Goal: Task Accomplishment & Management: Complete application form

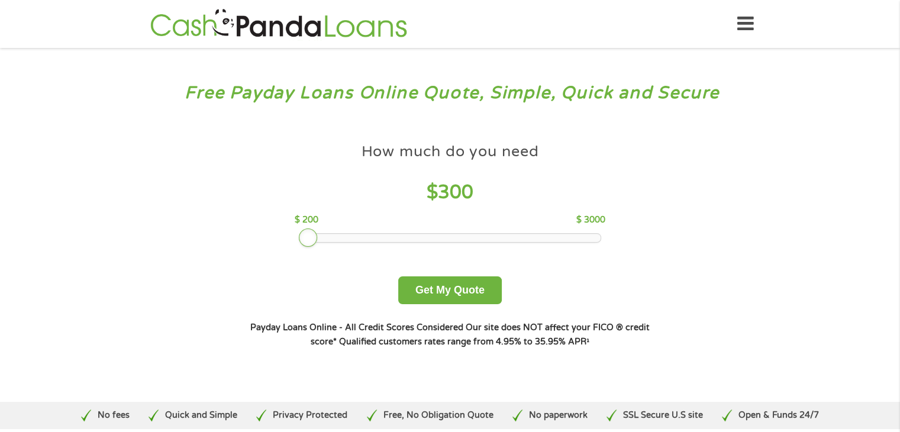
click at [315, 236] on div at bounding box center [449, 238] width 301 height 8
click at [311, 238] on div at bounding box center [308, 237] width 19 height 19
click at [294, 241] on div "How much do you need $ 300 $ 200 $ 3000 Get My Quote" at bounding box center [450, 220] width 414 height 167
click at [431, 288] on button "Get My Quote" at bounding box center [450, 290] width 104 height 28
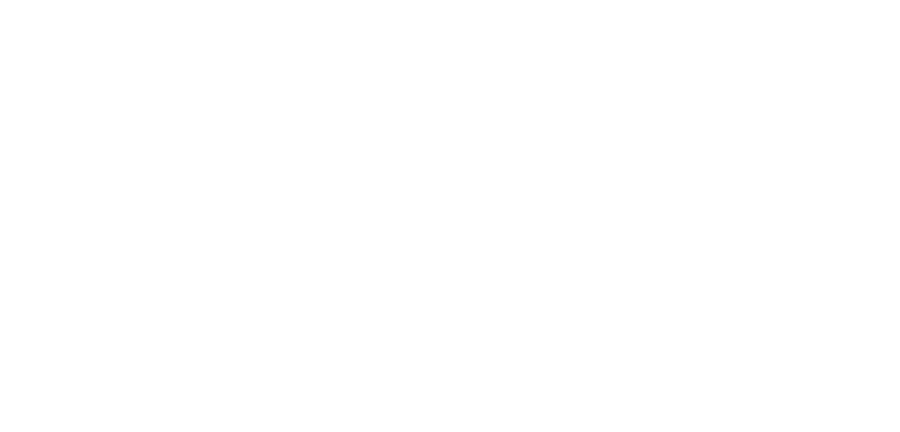
drag, startPoint x: 0, startPoint y: 0, endPoint x: 701, endPoint y: 14, distance: 700.8
click at [0, 0] on html at bounding box center [0, 0] width 0 height 0
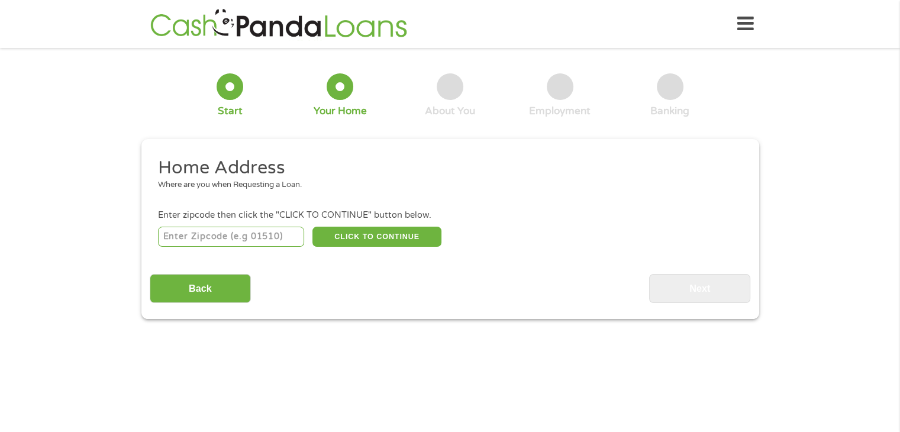
click at [272, 238] on input "number" at bounding box center [231, 237] width 146 height 20
click at [230, 238] on input "number" at bounding box center [231, 237] width 146 height 20
click at [362, 237] on button "CLICK TO CONTINUE" at bounding box center [376, 237] width 129 height 20
click at [195, 237] on input "76512" at bounding box center [231, 237] width 146 height 20
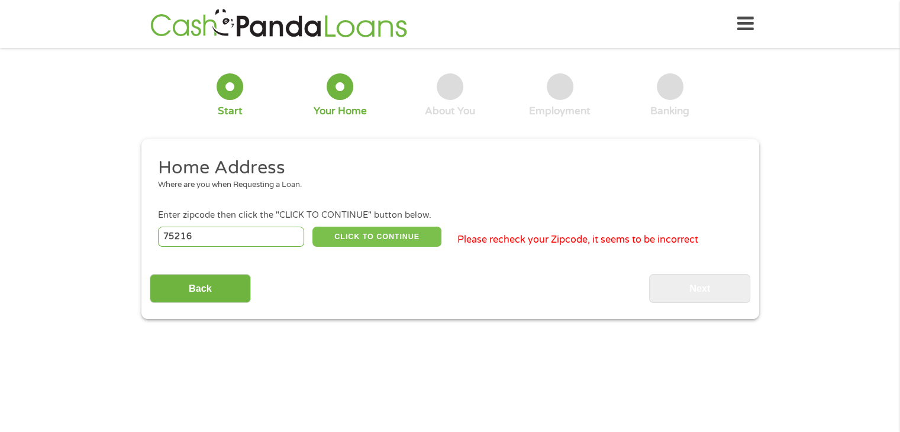
type input "75216"
click at [349, 240] on button "CLICK TO CONTINUE" at bounding box center [376, 237] width 129 height 20
type input "75216"
type input "Dallas"
select select "Texas"
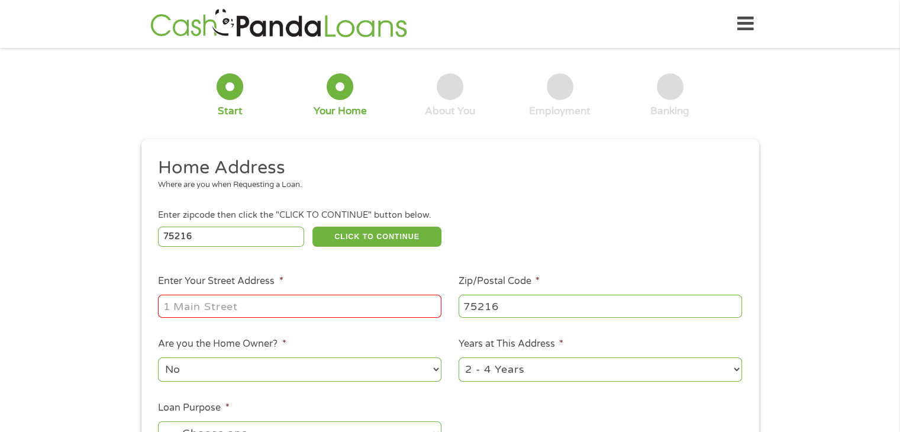
click at [247, 308] on input "Enter Your Street Address *" at bounding box center [299, 306] width 283 height 22
type input "4500 lancaster road #181"
click at [646, 29] on div "Home Get Loan Offer How it works FAQs Blog Cash Loans Quick Loans Online Loans …" at bounding box center [450, 23] width 607 height 37
